Goal: Task Accomplishment & Management: Use online tool/utility

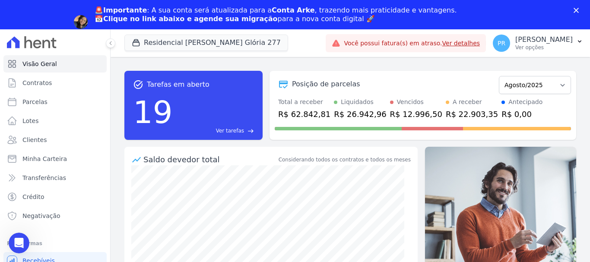
click at [572, 7] on div "🚨Importante : A sua conta será atualizada para a Conta Arke , trazendo mais pra…" at bounding box center [295, 21] width 590 height 37
click at [577, 8] on icon "Fechar" at bounding box center [576, 10] width 5 height 5
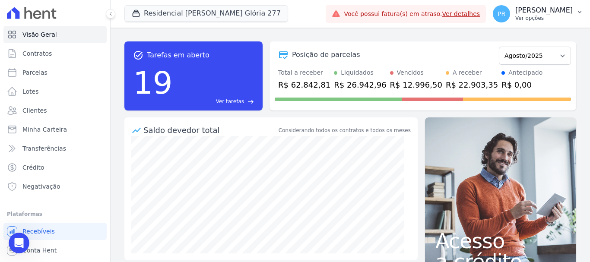
click at [565, 18] on p "Ver opções" at bounding box center [543, 18] width 57 height 7
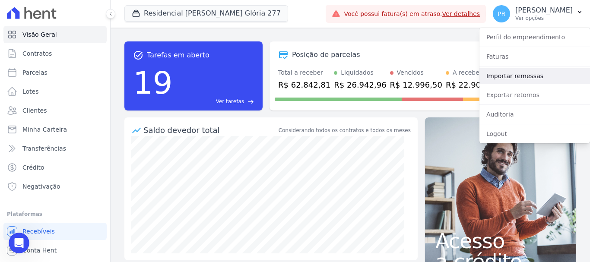
click at [533, 75] on link "Importar remessas" at bounding box center [534, 76] width 111 height 16
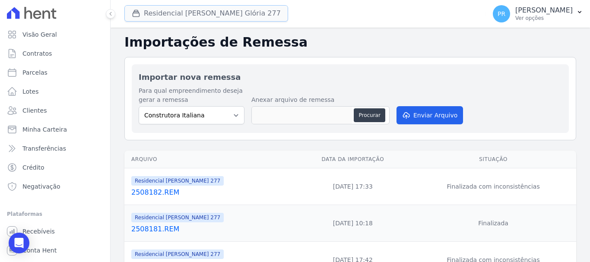
click at [171, 13] on button "Residencial [PERSON_NAME] Glória 277" at bounding box center [206, 13] width 164 height 16
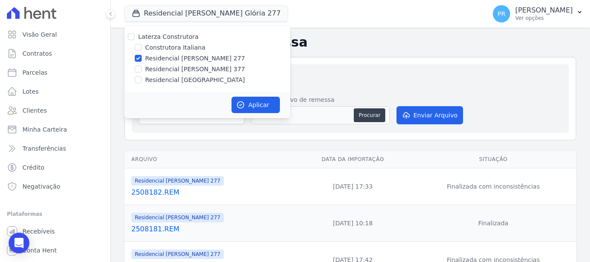
click at [181, 40] on label "Laterza Construtora" at bounding box center [168, 36] width 60 height 7
click at [135, 40] on input "Laterza Construtora" at bounding box center [131, 36] width 7 height 7
checkbox input "true"
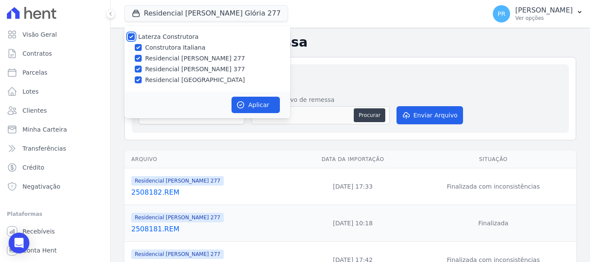
checkbox input "true"
click at [181, 37] on label "Laterza Construtora" at bounding box center [168, 36] width 60 height 7
click at [135, 37] on input "Laterza Construtora" at bounding box center [131, 36] width 7 height 7
checkbox input "false"
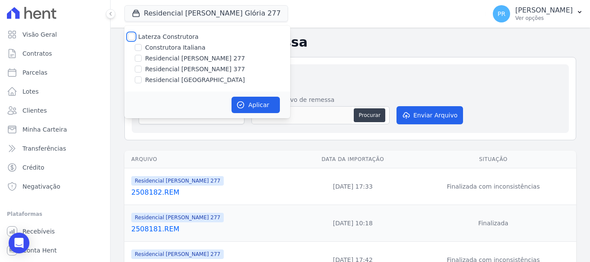
checkbox input "false"
click at [183, 47] on label "Construtora Italiana" at bounding box center [175, 47] width 60 height 9
click at [142, 47] on input "Construtora Italiana" at bounding box center [138, 47] width 7 height 7
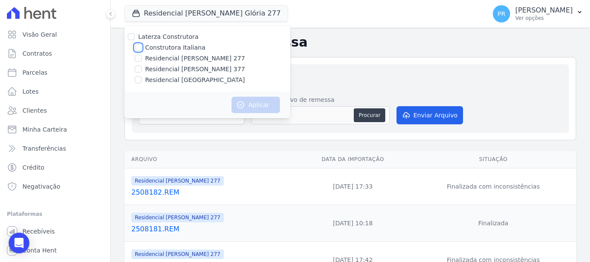
checkbox input "true"
click at [247, 109] on button "Aplicar" at bounding box center [256, 105] width 48 height 16
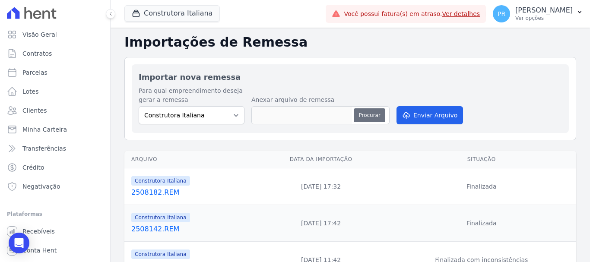
click at [365, 114] on button "Procurar" at bounding box center [369, 115] width 31 height 14
type input "2508191.REM"
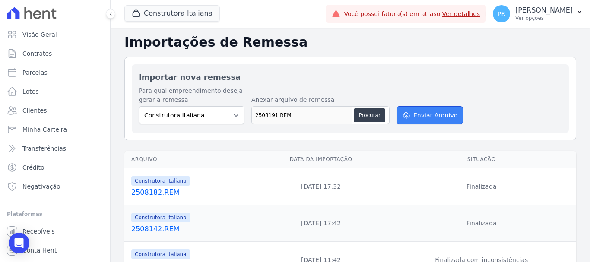
click at [432, 115] on button "Enviar Arquivo" at bounding box center [430, 115] width 67 height 18
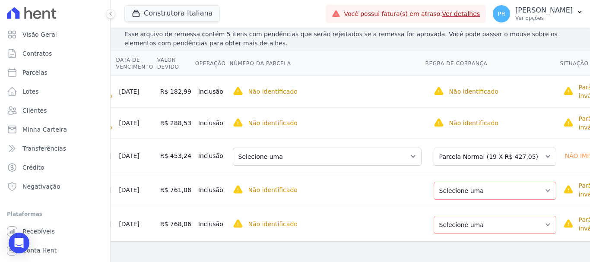
scroll to position [0, 143]
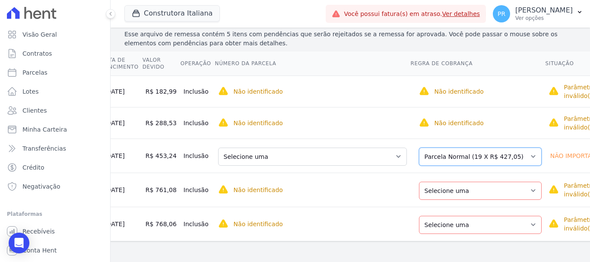
drag, startPoint x: 486, startPoint y: 145, endPoint x: 470, endPoint y: 152, distance: 18.2
click at [486, 148] on select "Selecione uma Nova Parcela Avulsa Parcela Avulsa Existente Parcela Normal (19 X…" at bounding box center [480, 157] width 123 height 18
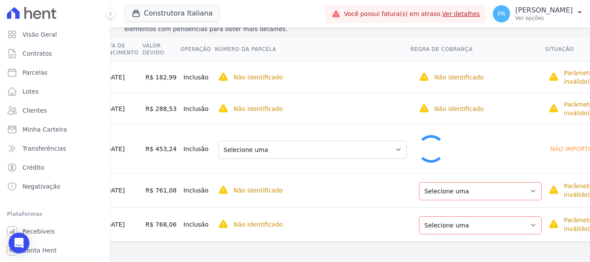
scroll to position [150, 0]
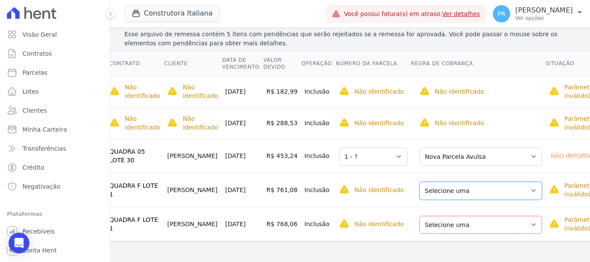
drag, startPoint x: 461, startPoint y: 182, endPoint x: 457, endPoint y: 190, distance: 8.7
click at [461, 182] on select "Selecione uma Nova Parcela Avulsa Parcela Avulsa Existente Parcela Normal (12 X…" at bounding box center [480, 191] width 123 height 18
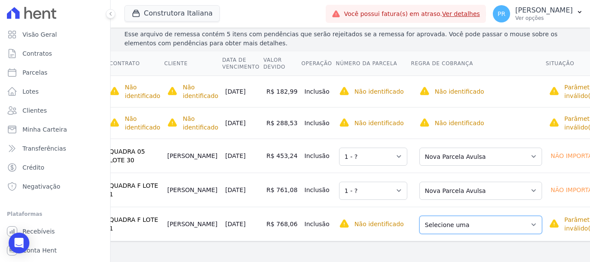
click at [441, 225] on select "Selecione uma Nova Parcela Avulsa Parcela Avulsa Existente Parcela Normal (12 X…" at bounding box center [480, 225] width 123 height 18
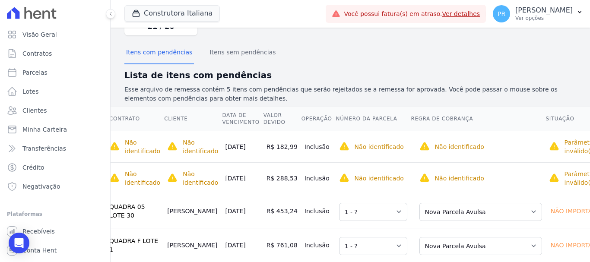
scroll to position [0, 0]
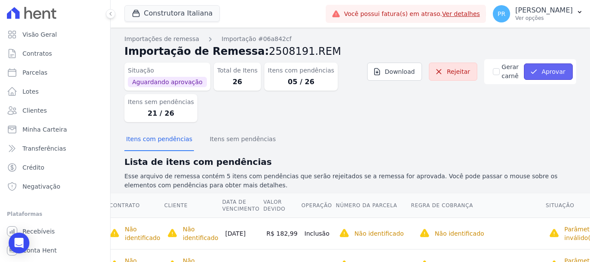
click at [547, 70] on button "Aprovar" at bounding box center [548, 71] width 49 height 16
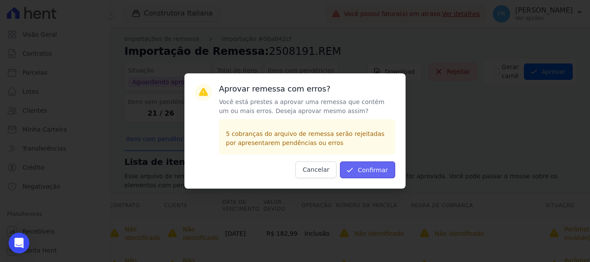
click at [378, 166] on button "Confirmar" at bounding box center [367, 170] width 55 height 17
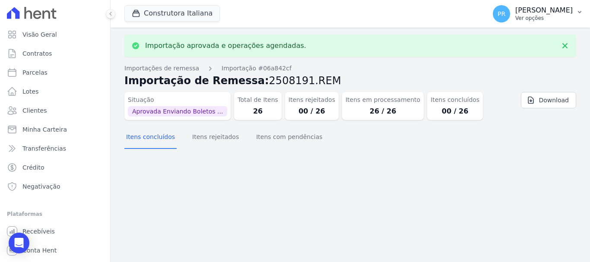
click at [532, 20] on p "Ver opções" at bounding box center [543, 18] width 57 height 7
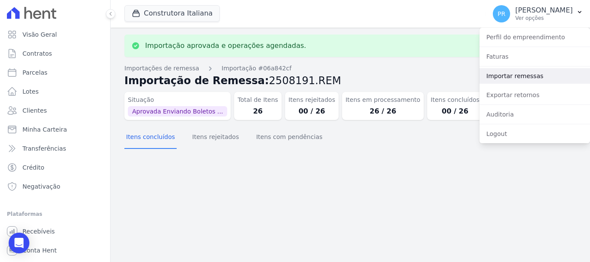
click at [501, 71] on link "Importar remessas" at bounding box center [534, 76] width 111 height 16
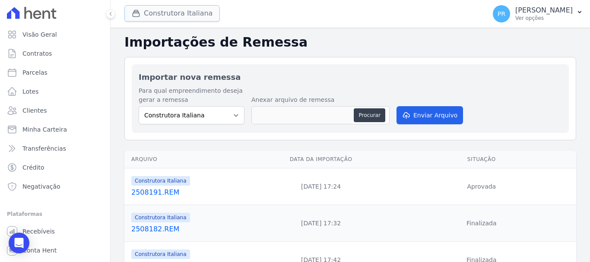
click at [177, 13] on button "Construtora Italiana" at bounding box center [171, 13] width 95 height 16
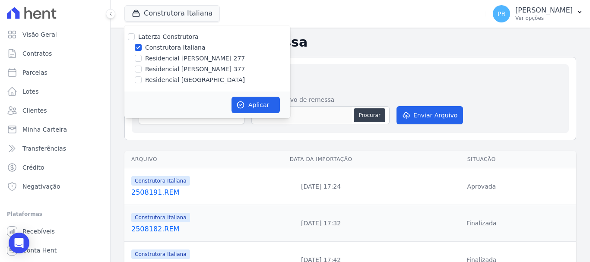
drag, startPoint x: 157, startPoint y: 44, endPoint x: 157, endPoint y: 56, distance: 11.2
click at [157, 48] on label "Construtora Italiana" at bounding box center [175, 47] width 60 height 9
click at [142, 48] on input "Construtora Italiana" at bounding box center [138, 47] width 7 height 7
checkbox input "false"
click at [157, 57] on label "Residencial [PERSON_NAME] 277" at bounding box center [195, 58] width 100 height 9
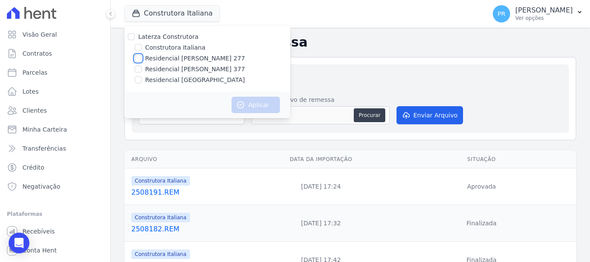
click at [142, 57] on input "Residencial [PERSON_NAME] 277" at bounding box center [138, 58] width 7 height 7
checkbox input "true"
click at [257, 110] on button "Aplicar" at bounding box center [256, 105] width 48 height 16
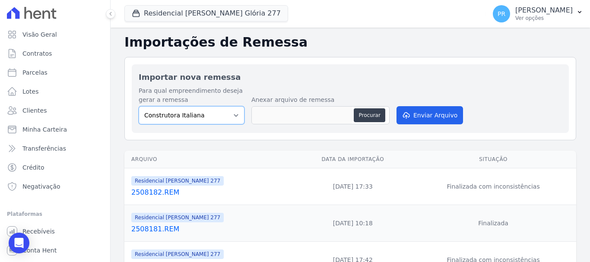
drag, startPoint x: 204, startPoint y: 110, endPoint x: 205, endPoint y: 114, distance: 4.4
click at [204, 110] on select "Construtora Italiana Residencial [PERSON_NAME] 277 Residencial [PERSON_NAME][ST…" at bounding box center [192, 115] width 106 height 18
select select "7d698934-b935-4dc9-aa46-576f3138731b"
click at [139, 106] on select "Construtora Italiana Residencial [PERSON_NAME] 277 Residencial [PERSON_NAME][ST…" at bounding box center [192, 115] width 106 height 18
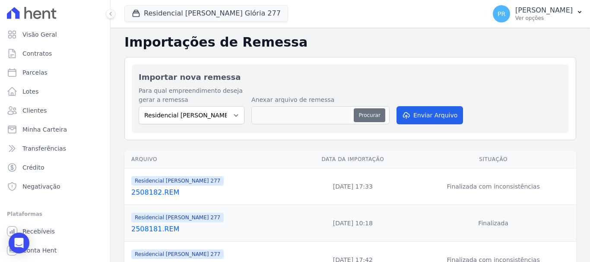
click at [370, 121] on button "Procurar" at bounding box center [369, 115] width 31 height 14
type input "2508191.REM"
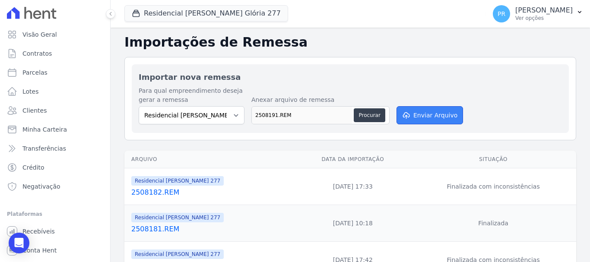
click at [409, 117] on button "Enviar Arquivo" at bounding box center [430, 115] width 67 height 18
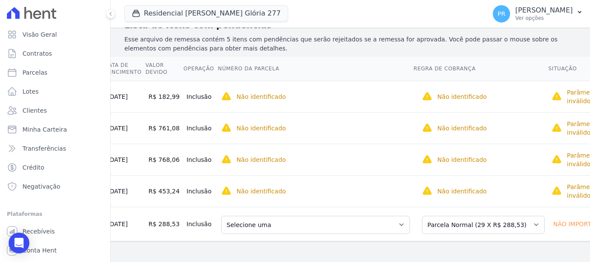
scroll to position [0, 143]
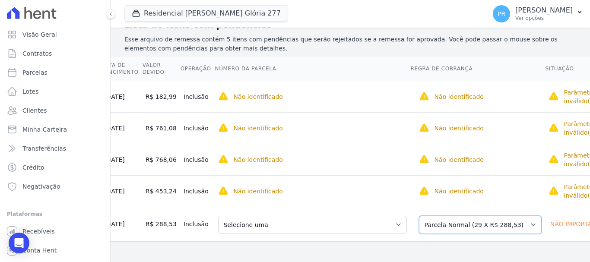
drag, startPoint x: 493, startPoint y: 211, endPoint x: 463, endPoint y: 210, distance: 29.4
click at [491, 216] on select "Selecione uma Nova Parcela Avulsa Parcela Avulsa Existente Parcela Normal (29 X…" at bounding box center [480, 225] width 123 height 18
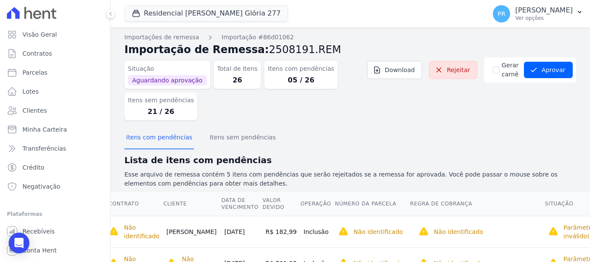
scroll to position [0, 0]
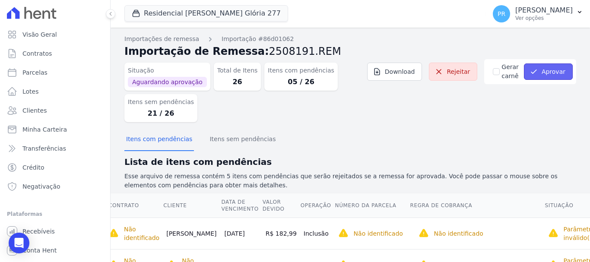
click at [545, 69] on button "Aprovar" at bounding box center [548, 71] width 49 height 16
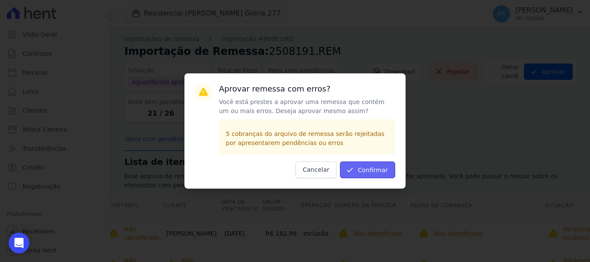
click at [378, 170] on button "Confirmar" at bounding box center [367, 170] width 55 height 17
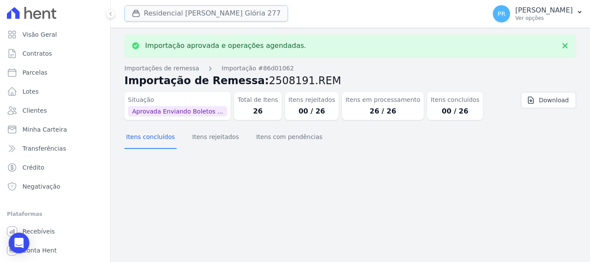
click at [230, 11] on button "Residencial Maria Da Glória 277" at bounding box center [206, 13] width 164 height 16
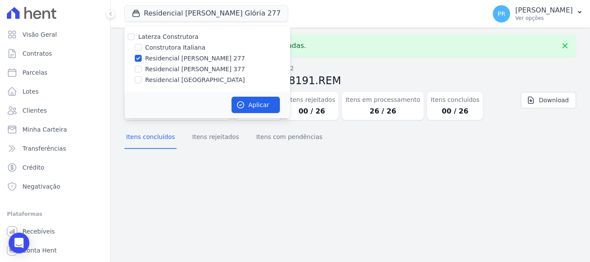
click at [172, 58] on label "Residencial [PERSON_NAME] 277" at bounding box center [195, 58] width 100 height 9
click at [142, 58] on input "Residencial [PERSON_NAME] 277" at bounding box center [138, 58] width 7 height 7
checkbox input "false"
click at [171, 70] on label "Residencial [PERSON_NAME] 377" at bounding box center [195, 69] width 100 height 9
click at [142, 70] on input "Residencial [PERSON_NAME] 377" at bounding box center [138, 69] width 7 height 7
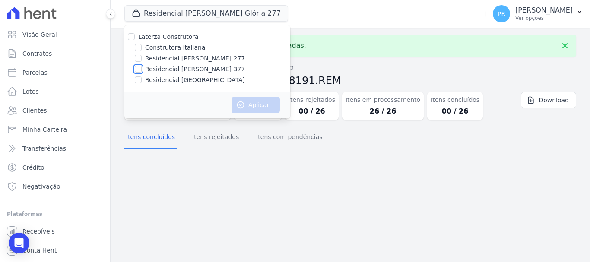
checkbox input "true"
click at [263, 105] on button "Aplicar" at bounding box center [256, 105] width 48 height 16
click at [552, 15] on p "Ver opções" at bounding box center [543, 18] width 57 height 7
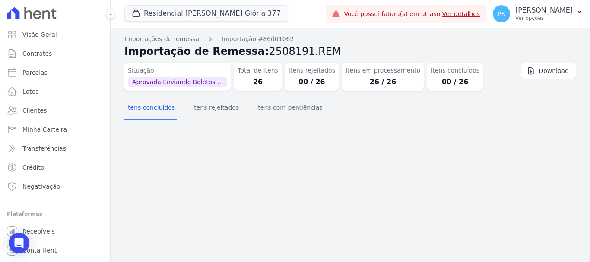
click at [507, 76] on div "Situação Aprovada Enviando Boletos ... Total de Itens 26 Itens rejeitados 00 / …" at bounding box center [350, 78] width 452 height 38
click at [532, 15] on p "Ver opções" at bounding box center [543, 18] width 57 height 7
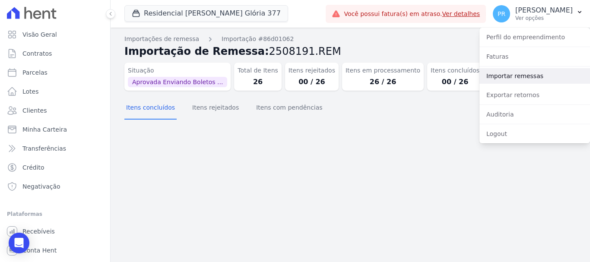
click at [514, 74] on link "Importar remessas" at bounding box center [534, 76] width 111 height 16
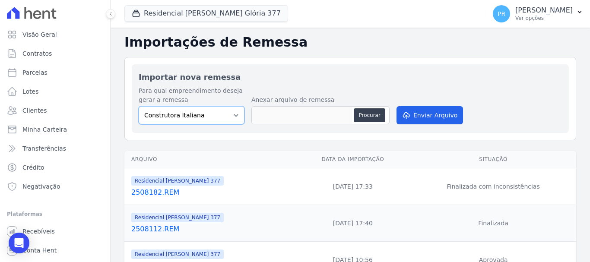
click at [203, 114] on select "Construtora Italiana Residencial [PERSON_NAME] 277 Residencial [PERSON_NAME][ST…" at bounding box center [192, 115] width 106 height 18
select select "0cd9190e-dfd9-46e5-afc8-7298ef4c0c2b"
click at [139, 106] on select "Construtora Italiana Residencial [PERSON_NAME] 277 Residencial [PERSON_NAME][ST…" at bounding box center [192, 115] width 106 height 18
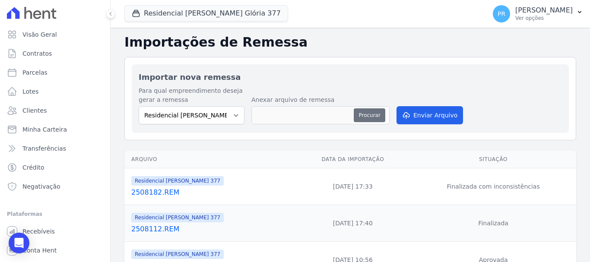
click at [368, 114] on button "Procurar" at bounding box center [369, 115] width 31 height 14
type input "2508191.REM"
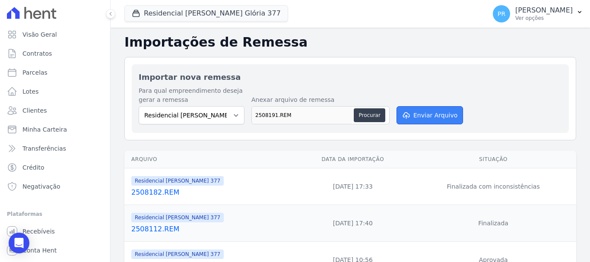
click at [434, 123] on button "Enviar Arquivo" at bounding box center [430, 115] width 67 height 18
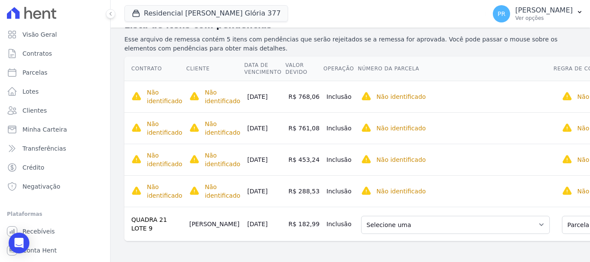
scroll to position [0, 141]
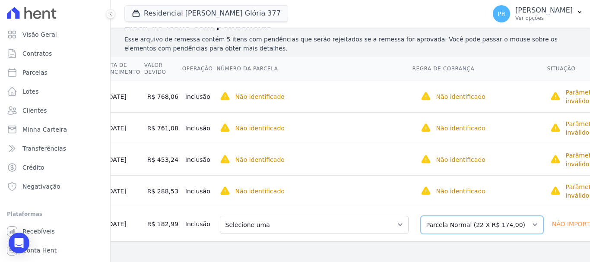
click at [494, 216] on select "Selecione uma Nova Parcela Avulsa Parcela Avulsa Existente Parcela Normal (22 X…" at bounding box center [482, 225] width 123 height 18
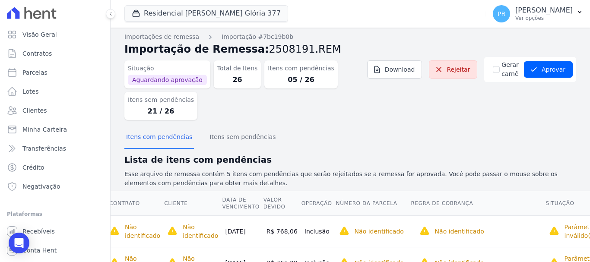
scroll to position [0, 0]
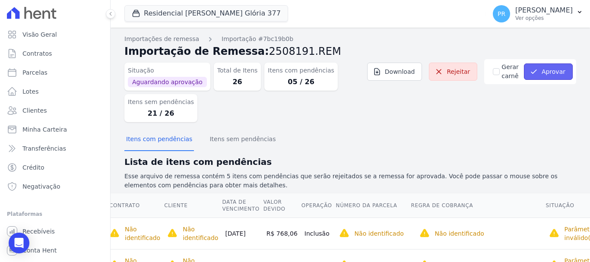
click at [541, 77] on button "Aprovar" at bounding box center [548, 71] width 49 height 16
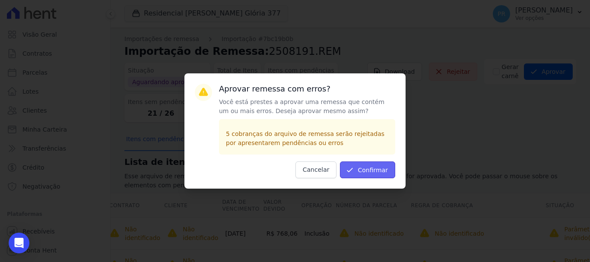
click at [372, 170] on button "Confirmar" at bounding box center [367, 170] width 55 height 17
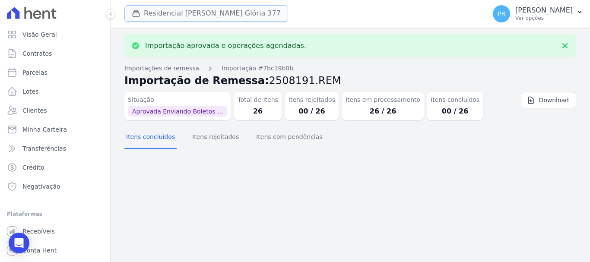
click at [194, 21] on button "Residencial Maria Da Glória 377" at bounding box center [206, 13] width 164 height 16
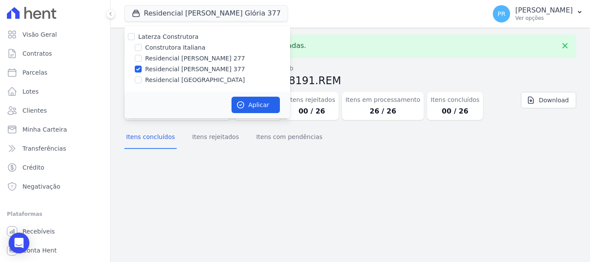
click at [188, 66] on label "Residencial [PERSON_NAME] 377" at bounding box center [195, 69] width 100 height 9
click at [142, 66] on input "Residencial [PERSON_NAME] 377" at bounding box center [138, 69] width 7 height 7
checkbox input "false"
click at [185, 80] on label "Residencial [GEOGRAPHIC_DATA]" at bounding box center [195, 80] width 100 height 9
click at [142, 80] on input "Residencial [GEOGRAPHIC_DATA]" at bounding box center [138, 79] width 7 height 7
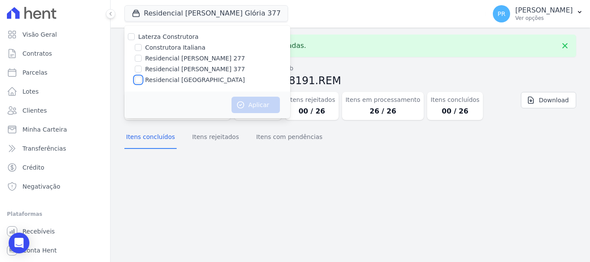
checkbox input "true"
click at [250, 103] on button "Aplicar" at bounding box center [256, 105] width 48 height 16
click at [553, 19] on p "Ver opções" at bounding box center [543, 18] width 57 height 7
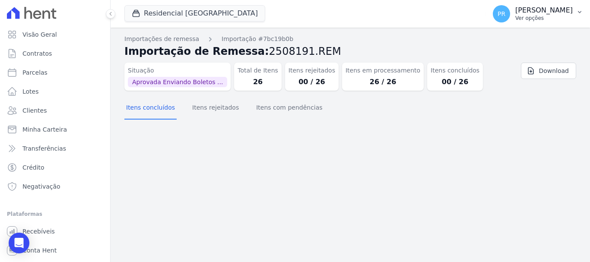
click at [536, 15] on p "Ver opções" at bounding box center [543, 18] width 57 height 7
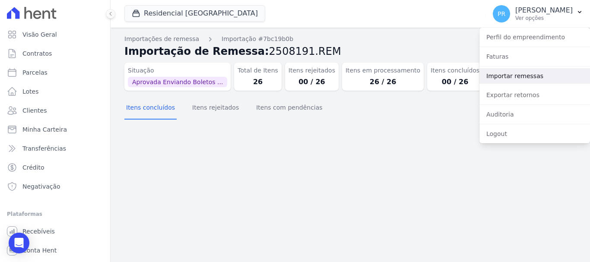
click at [521, 76] on link "Importar remessas" at bounding box center [534, 76] width 111 height 16
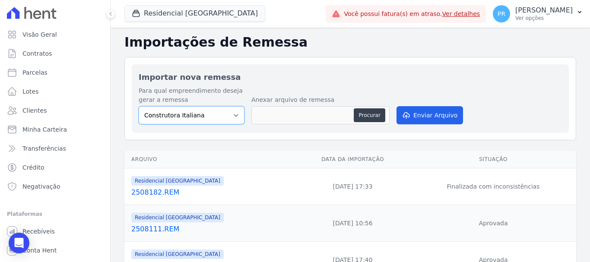
drag, startPoint x: 201, startPoint y: 112, endPoint x: 197, endPoint y: 123, distance: 11.1
click at [201, 112] on select "Construtora Italiana Residencial [PERSON_NAME] 277 Residencial [PERSON_NAME][ST…" at bounding box center [192, 115] width 106 height 18
select select "6440c0a1-232b-4aa1-adfe-88cb95fffe46"
click at [139, 106] on select "Construtora Italiana Residencial [PERSON_NAME] 277 Residencial [PERSON_NAME][ST…" at bounding box center [192, 115] width 106 height 18
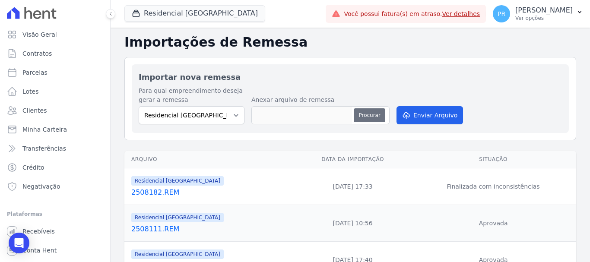
click at [363, 118] on button "Procurar" at bounding box center [369, 115] width 31 height 14
type input "2508191.REM"
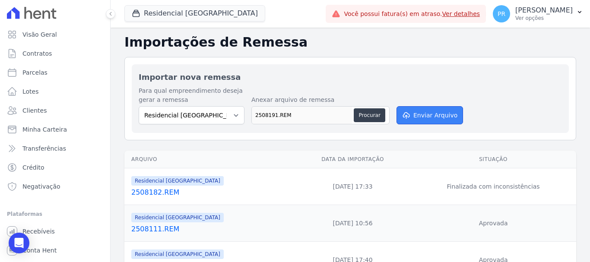
click at [415, 119] on button "Enviar Arquivo" at bounding box center [430, 115] width 67 height 18
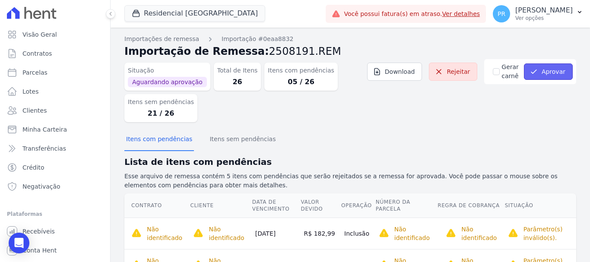
click at [533, 74] on icon "submit" at bounding box center [534, 71] width 9 height 9
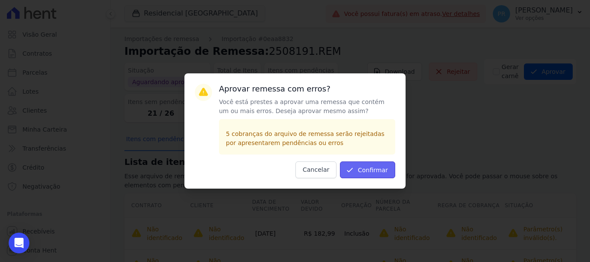
click at [378, 167] on button "Confirmar" at bounding box center [367, 170] width 55 height 17
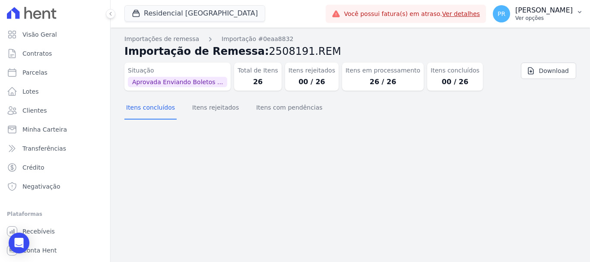
click at [533, 14] on p "[PERSON_NAME]" at bounding box center [543, 10] width 57 height 9
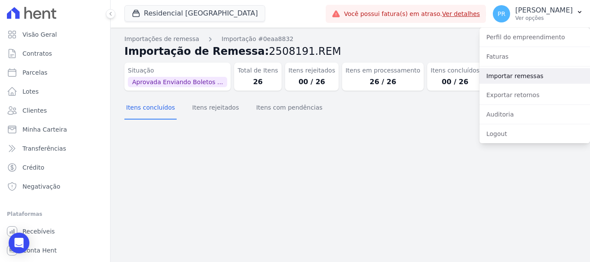
click at [516, 78] on link "Importar remessas" at bounding box center [534, 76] width 111 height 16
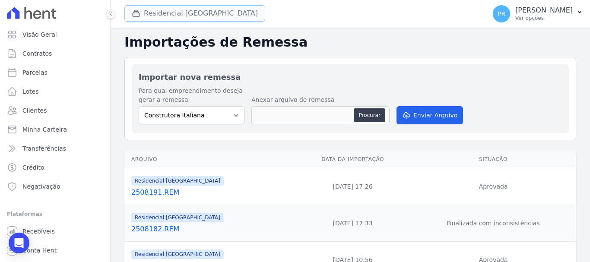
click at [165, 19] on button "Residencial [GEOGRAPHIC_DATA]" at bounding box center [194, 13] width 141 height 16
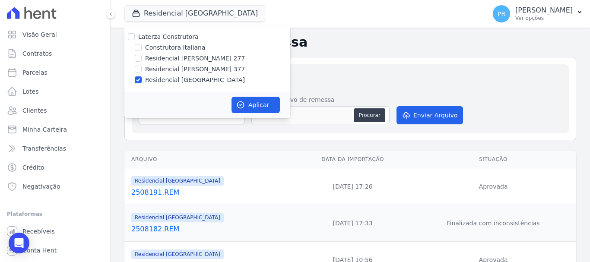
click at [163, 35] on label "Laterza Construtora" at bounding box center [168, 36] width 60 height 7
click at [135, 35] on input "Laterza Construtora" at bounding box center [131, 36] width 7 height 7
checkbox input "true"
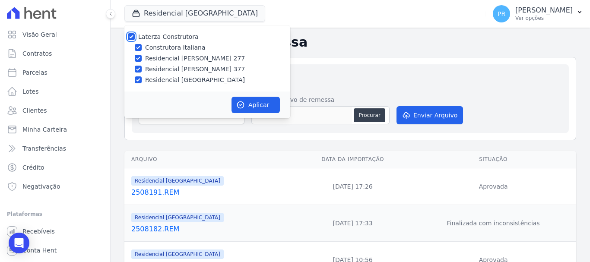
checkbox input "true"
click at [416, 76] on h2 "Importar nova remessa" at bounding box center [350, 77] width 423 height 12
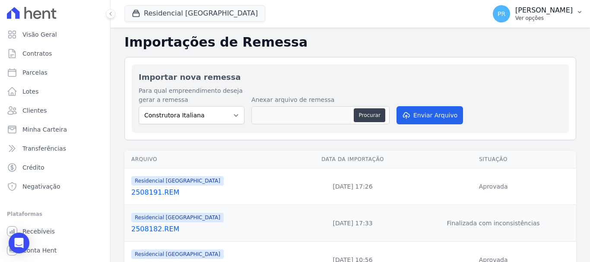
click at [532, 22] on div "PR [PERSON_NAME] Ver opções" at bounding box center [533, 13] width 80 height 17
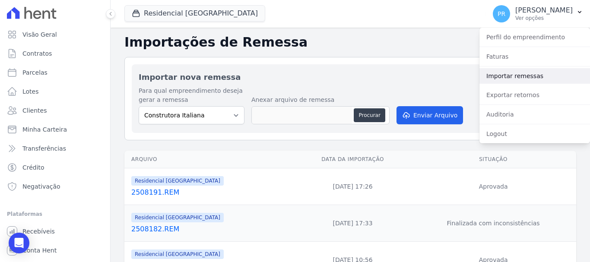
click at [508, 78] on link "Importar remessas" at bounding box center [534, 76] width 111 height 16
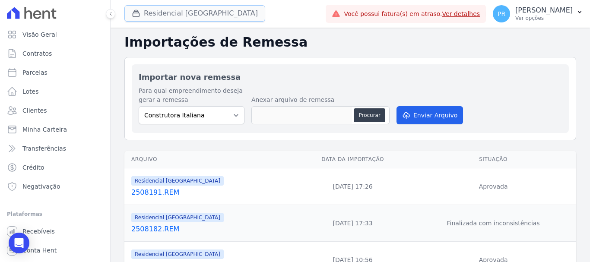
click at [178, 13] on button "Residencial [GEOGRAPHIC_DATA]" at bounding box center [194, 13] width 141 height 16
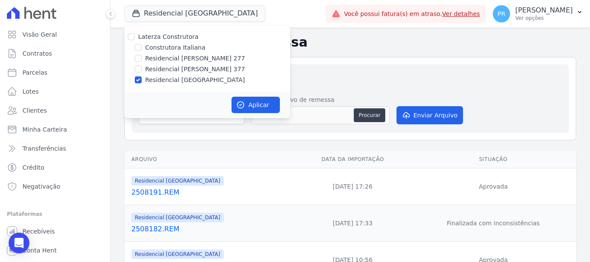
click at [186, 44] on label "Construtora Italiana" at bounding box center [175, 47] width 60 height 9
click at [142, 44] on input "Construtora Italiana" at bounding box center [138, 47] width 7 height 7
checkbox input "true"
click at [186, 38] on label "Laterza Construtora" at bounding box center [168, 36] width 60 height 7
click at [135, 38] on input "Laterza Construtora" at bounding box center [131, 36] width 7 height 7
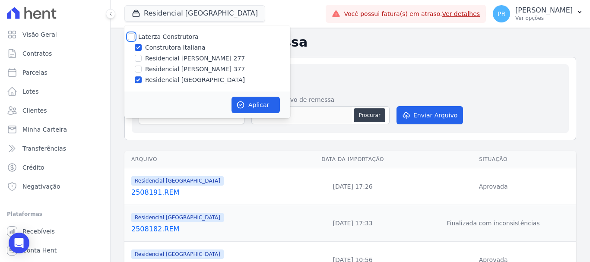
checkbox input "true"
click at [253, 105] on button "Aplicar" at bounding box center [256, 105] width 48 height 16
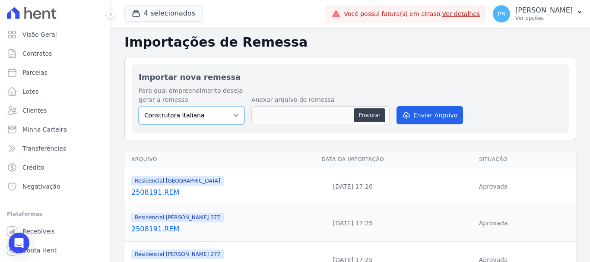
click at [235, 110] on select "Construtora Italiana Residencial [PERSON_NAME] 277 Residencial [PERSON_NAME][ST…" at bounding box center [192, 115] width 106 height 18
click at [183, 13] on button "4 selecionados" at bounding box center [163, 13] width 78 height 16
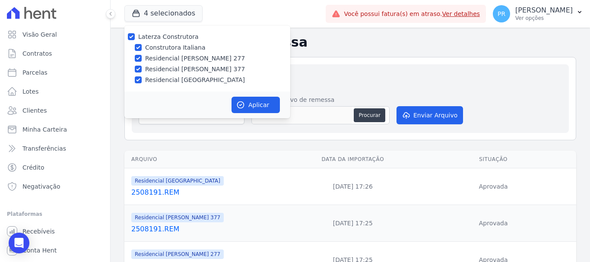
click at [434, 87] on div "Para qual empreendimento deseja gerar a remessa Construtora Italiana Residencia…" at bounding box center [350, 106] width 423 height 40
